Goal: Navigation & Orientation: Understand site structure

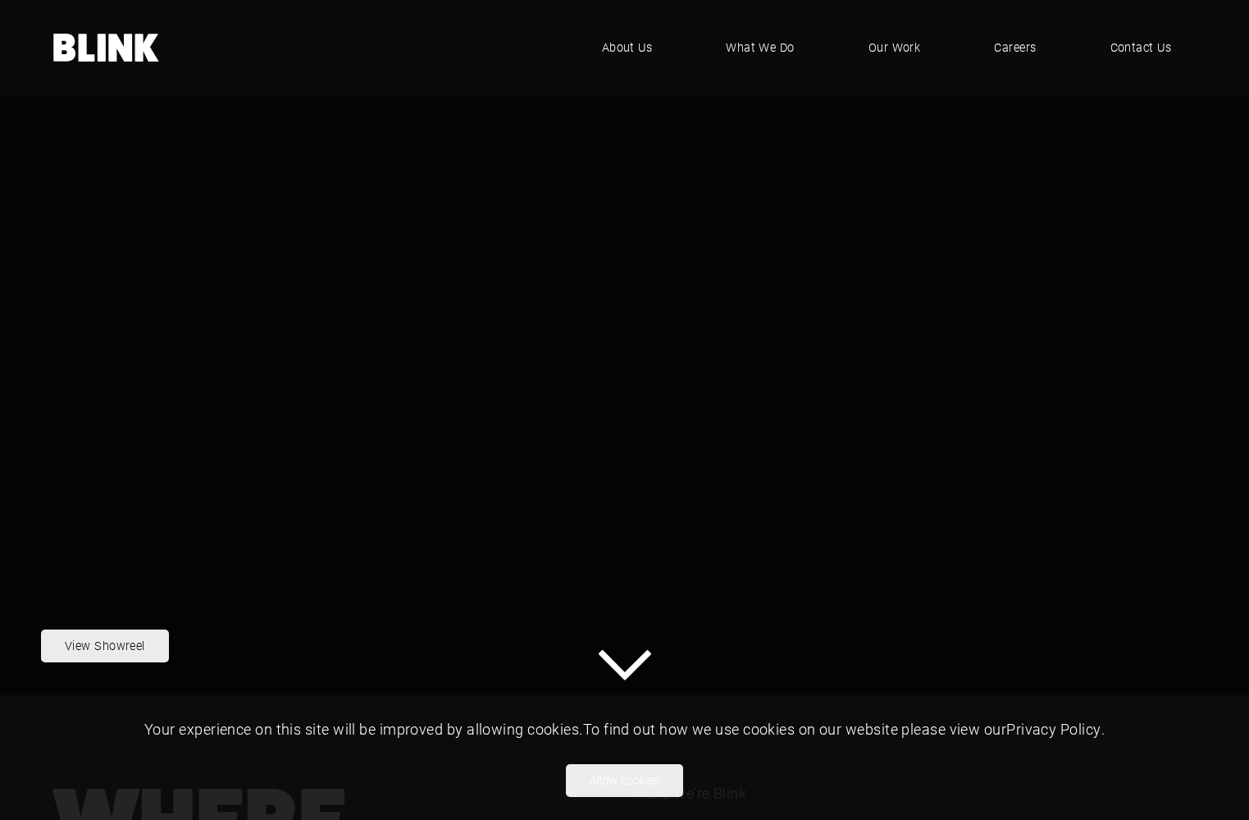
drag, startPoint x: 1246, startPoint y: 156, endPoint x: 1249, endPoint y: 196, distance: 40.3
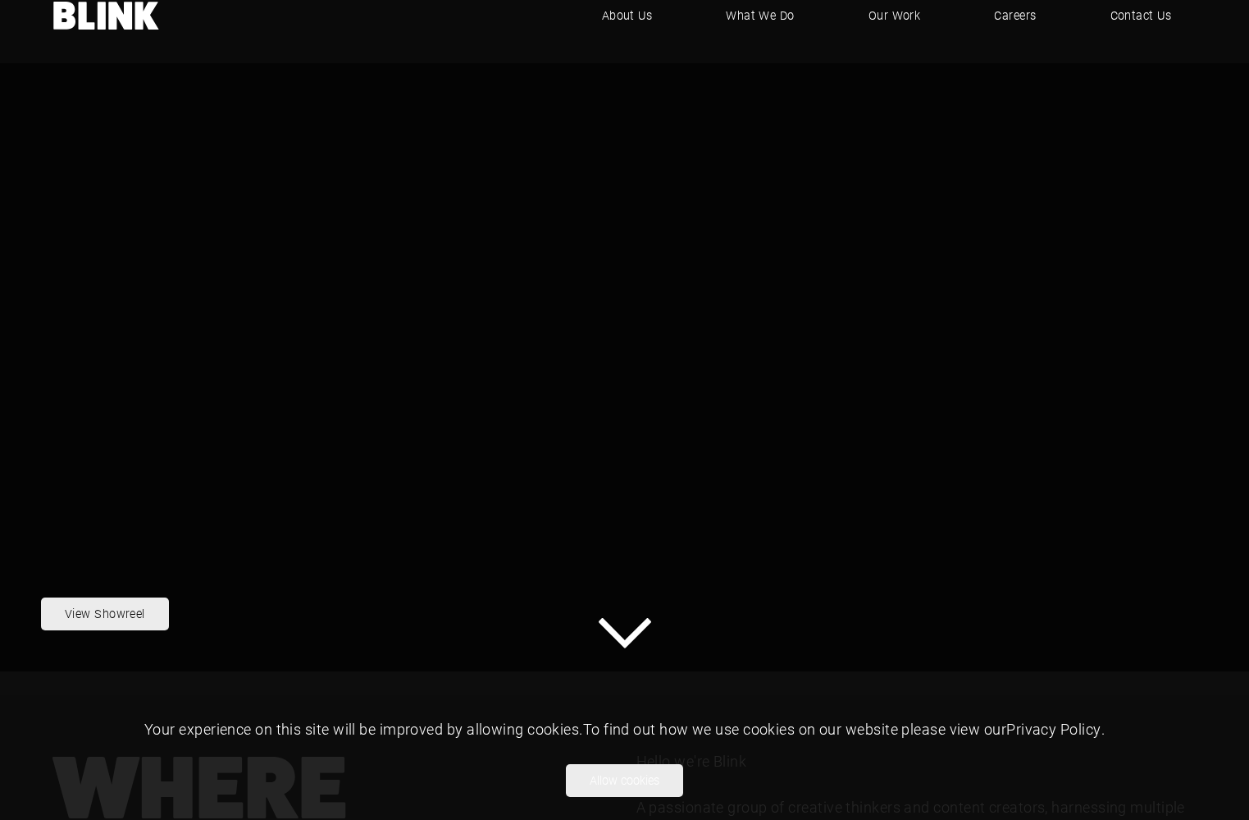
scroll to position [23, 0]
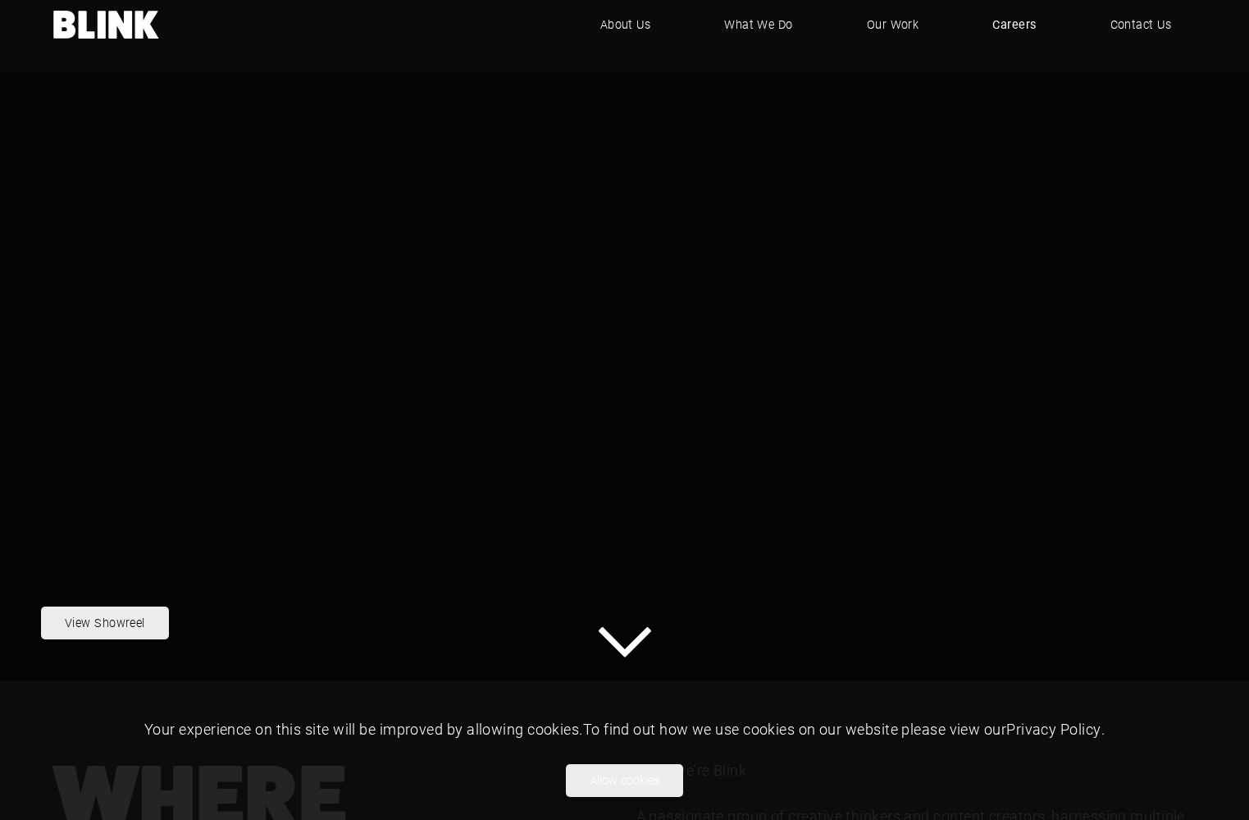
click at [1016, 21] on span "Careers" at bounding box center [1014, 25] width 43 height 18
click at [1148, 24] on span "Contact Us" at bounding box center [1141, 25] width 62 height 18
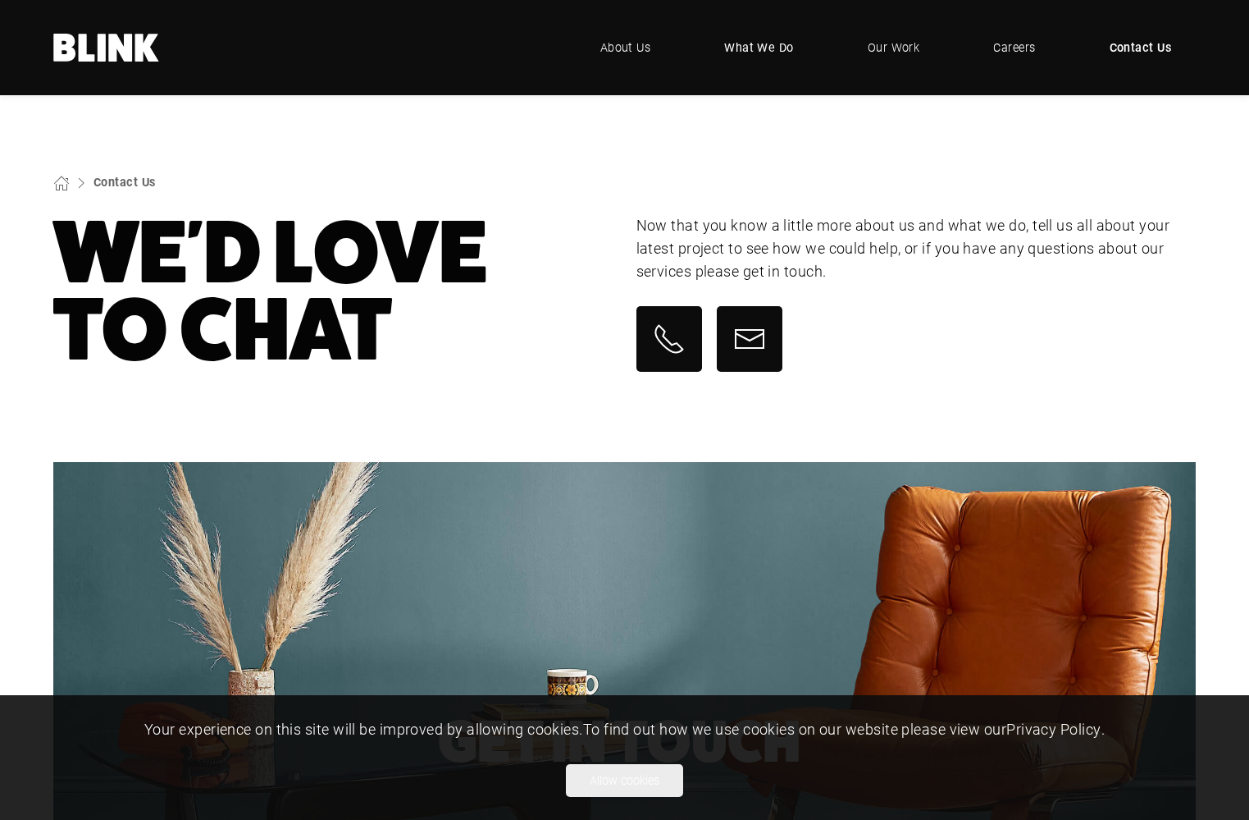
click at [782, 43] on span "What We Do" at bounding box center [759, 48] width 70 height 18
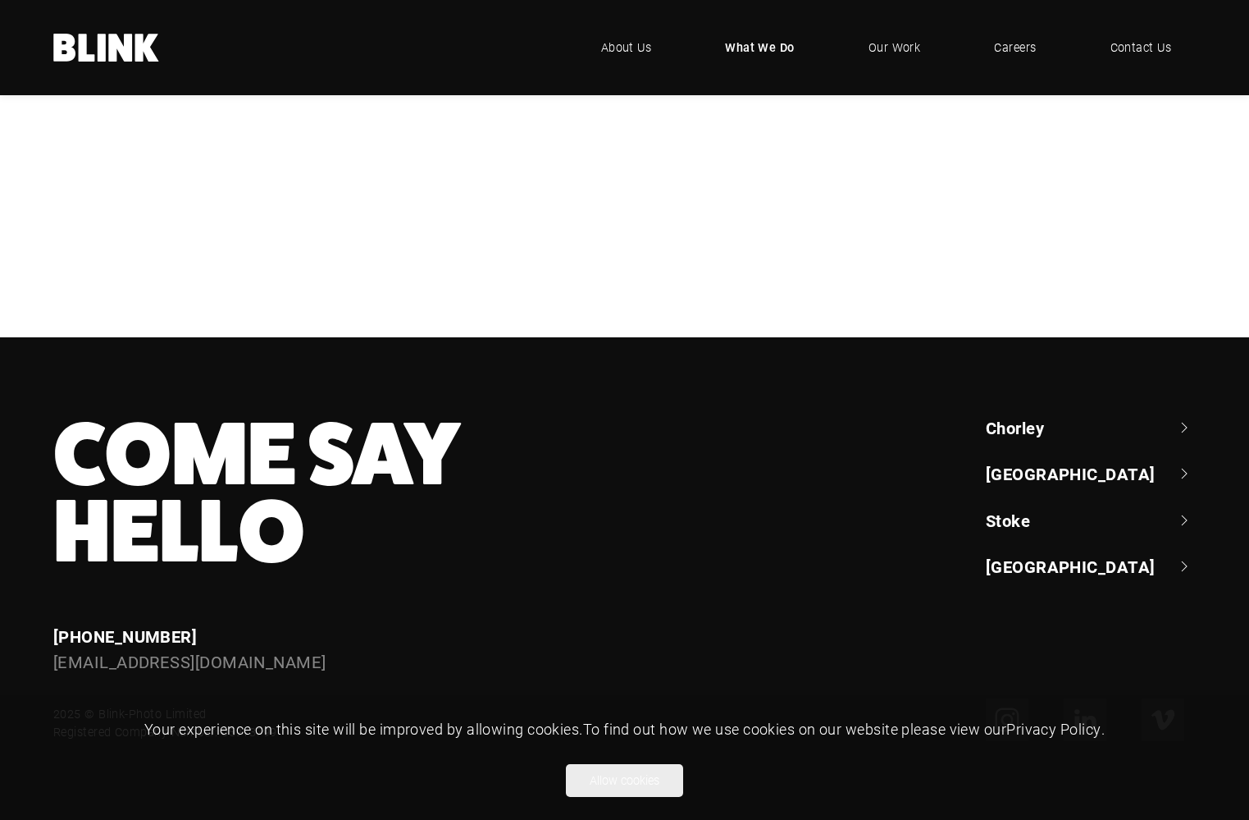
scroll to position [1533, 0]
click at [1007, 432] on link "Chorley" at bounding box center [1091, 427] width 210 height 23
